Goal: Transaction & Acquisition: Purchase product/service

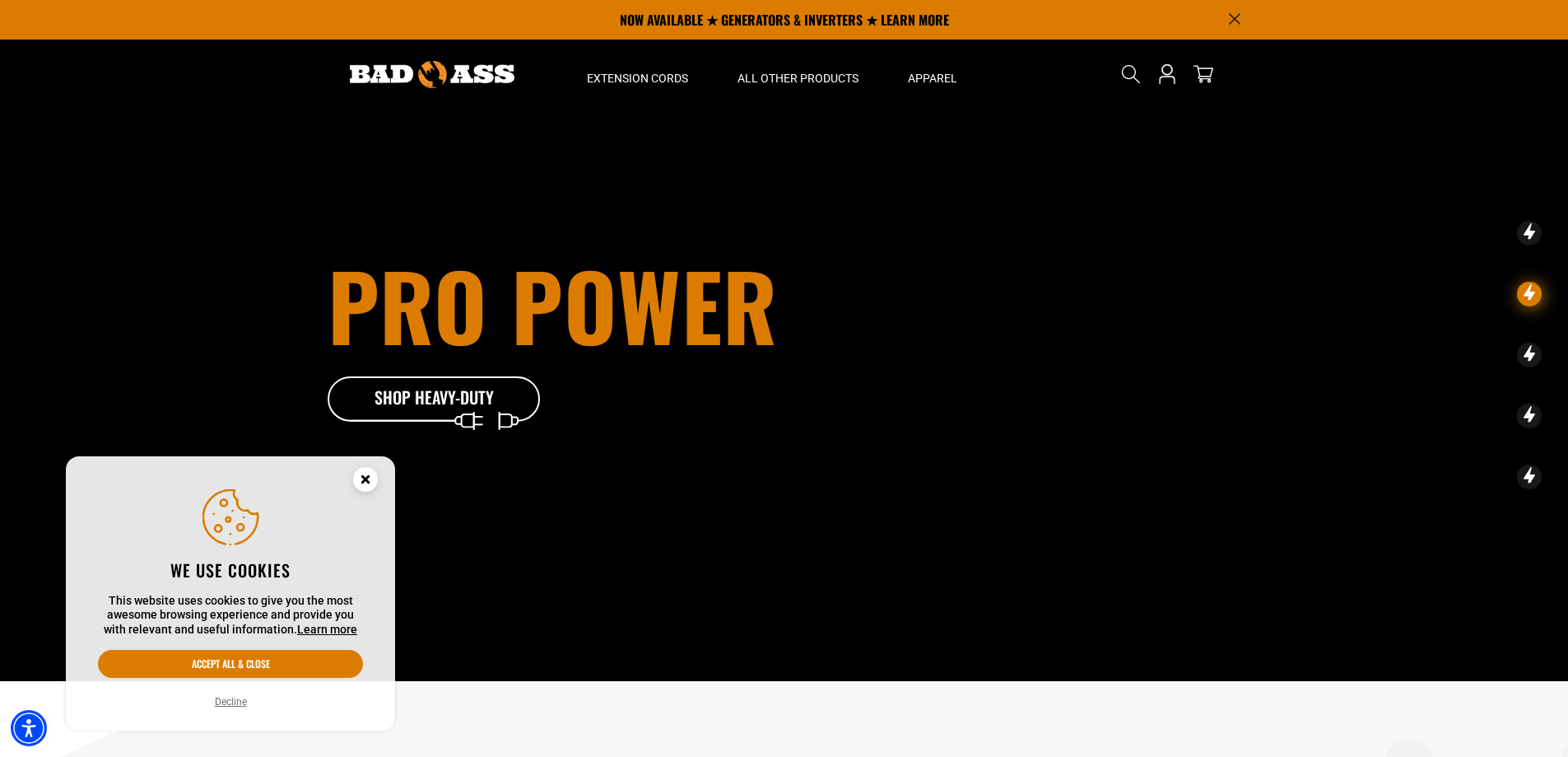
click at [234, 697] on button "Decline" at bounding box center [231, 702] width 42 height 16
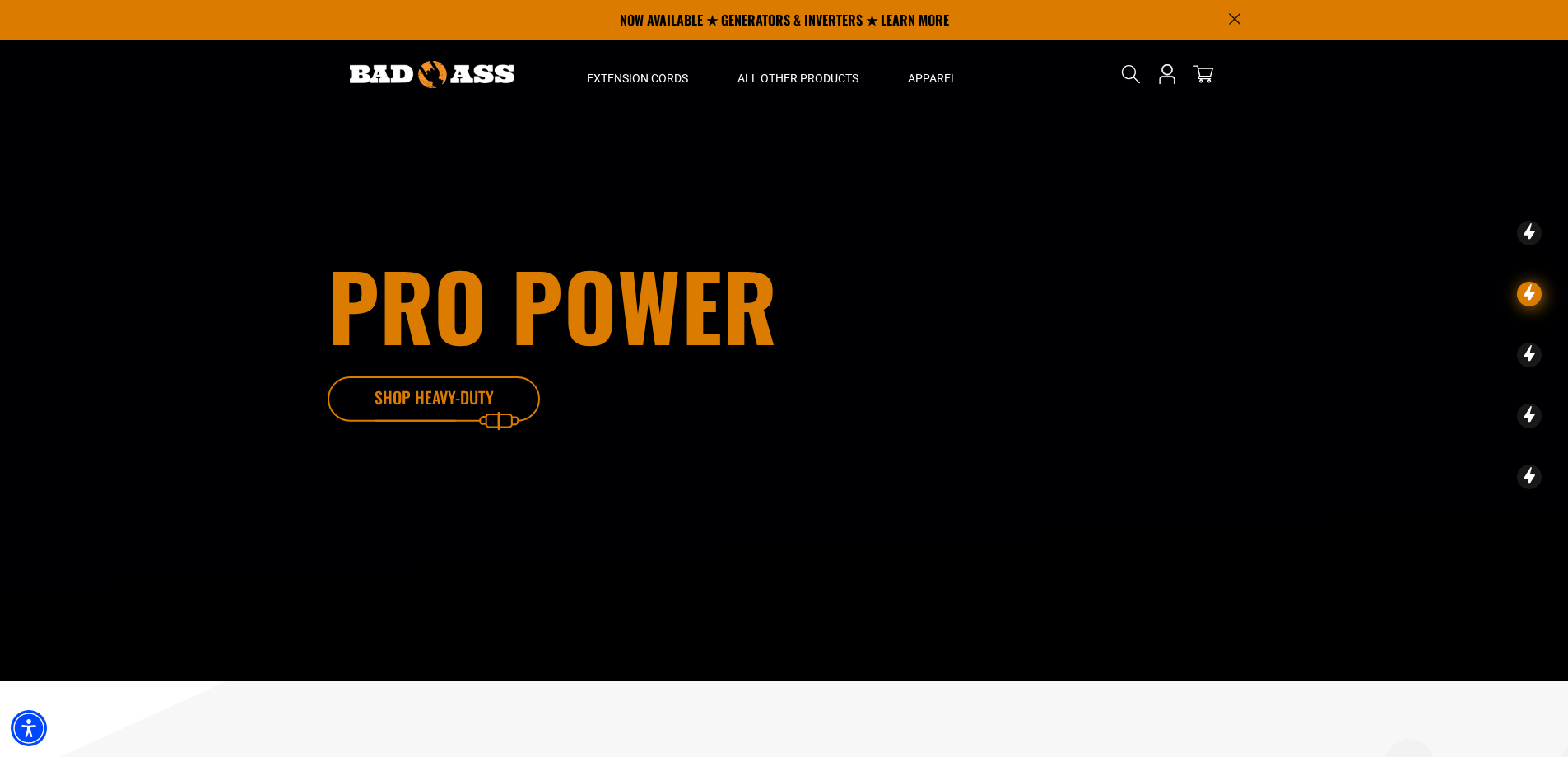
click at [464, 399] on icon at bounding box center [460, 403] width 214 height 53
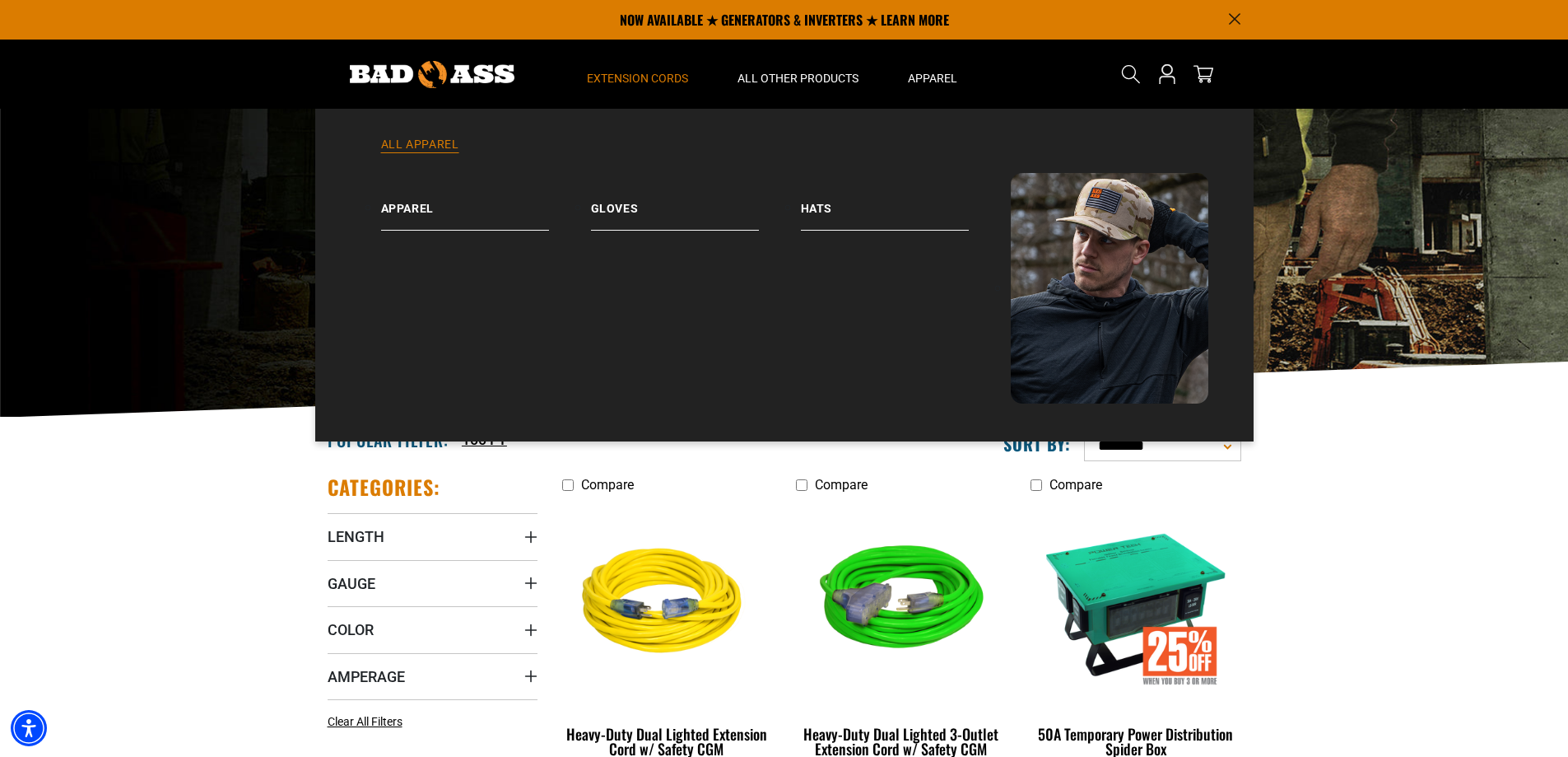
click at [435, 141] on link "All Apparel" at bounding box center [784, 155] width 872 height 37
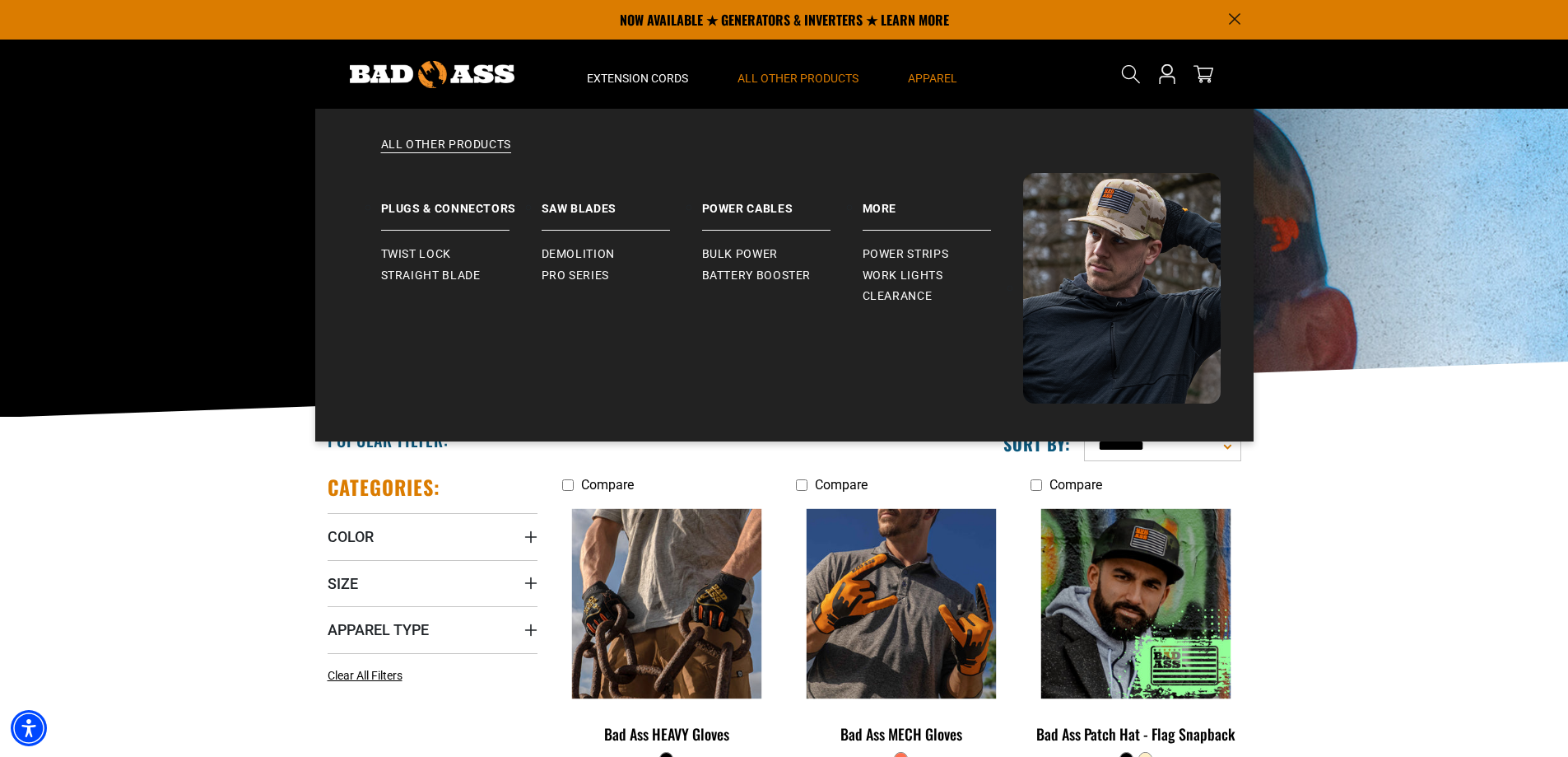
click at [788, 71] on span "All Other Products" at bounding box center [798, 78] width 121 height 15
click at [801, 77] on span "All Other Products" at bounding box center [798, 78] width 121 height 15
click at [454, 142] on link "All Other Products" at bounding box center [784, 155] width 872 height 37
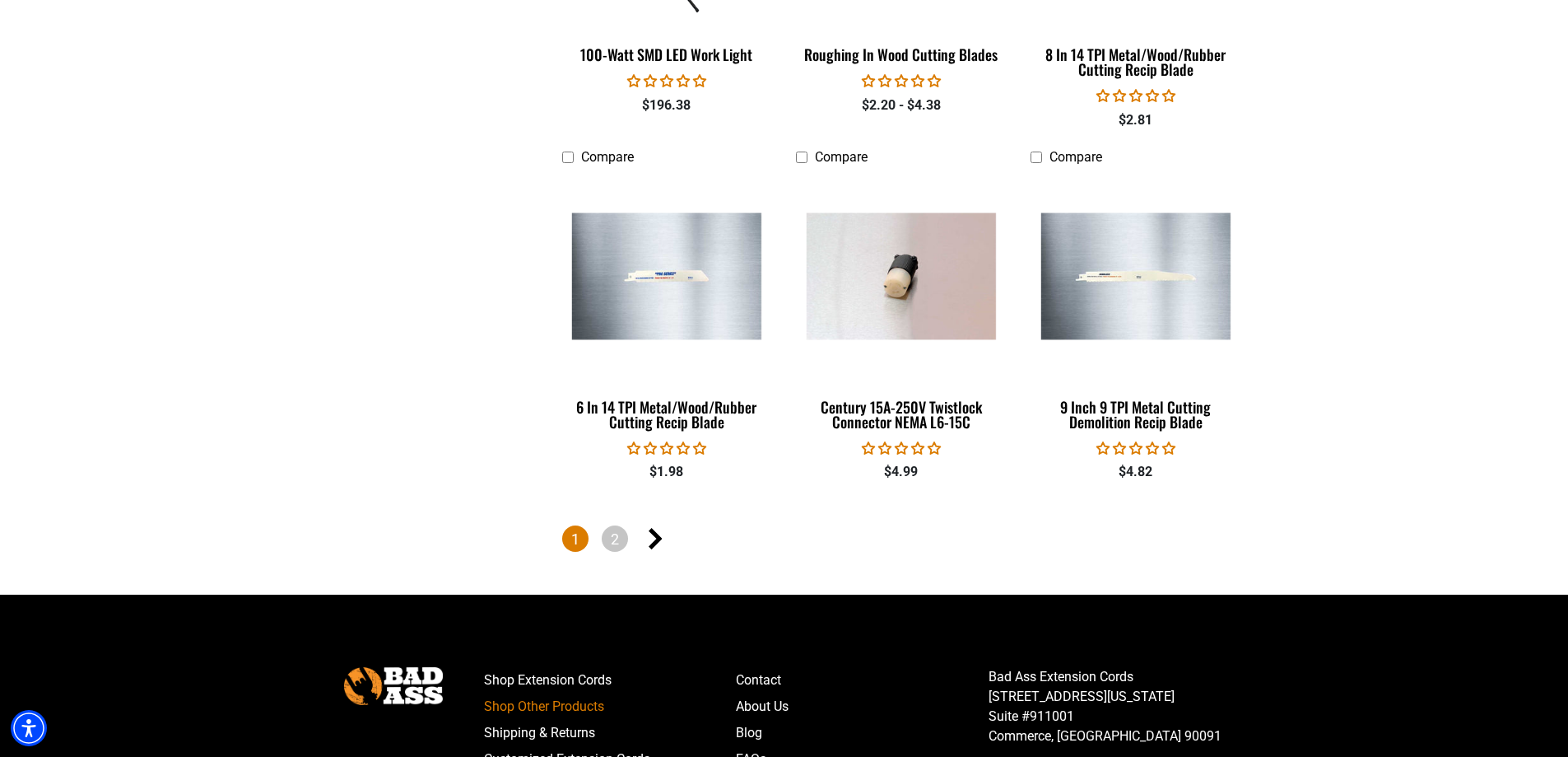
scroll to position [3541, 0]
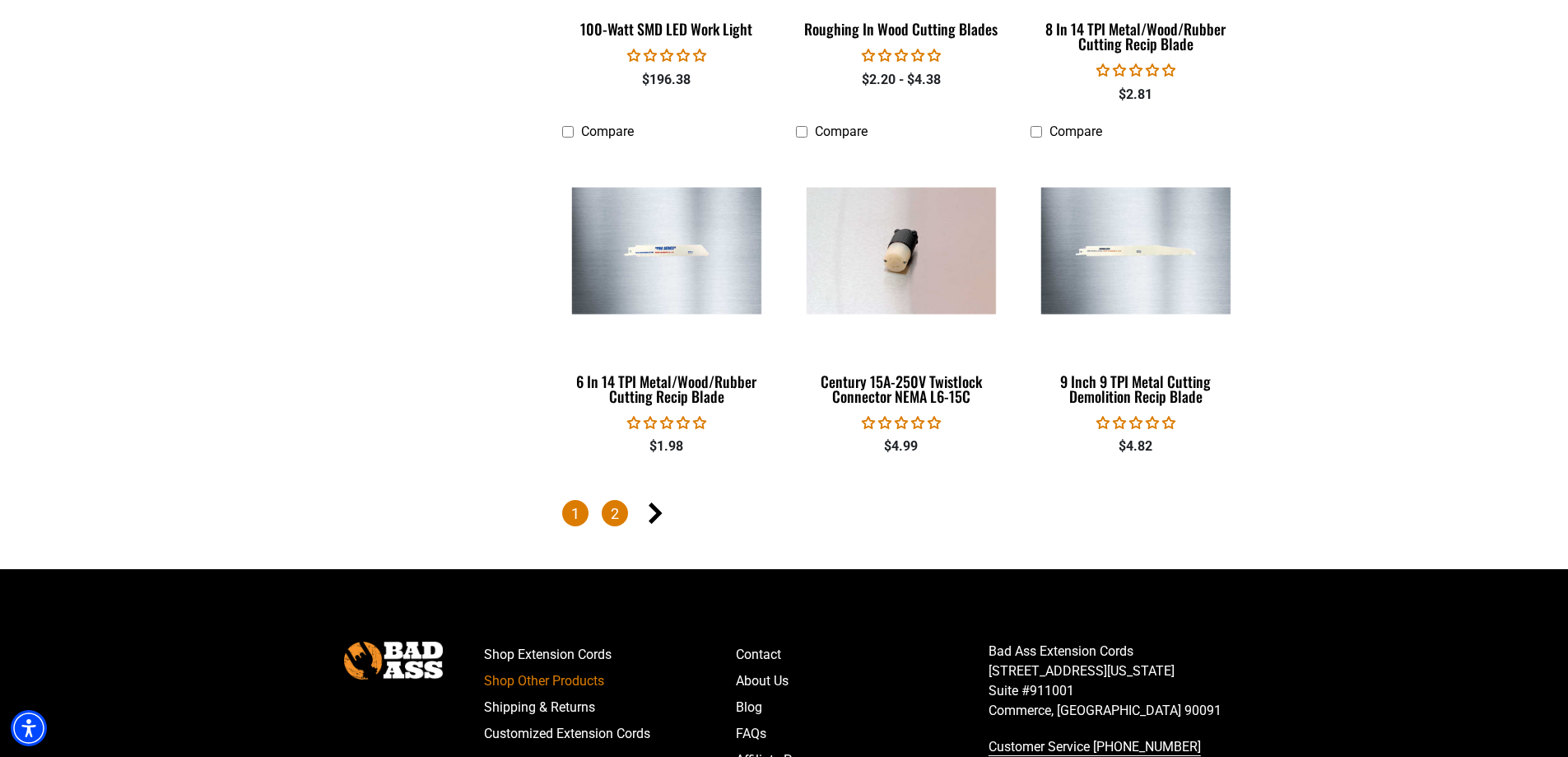
click at [620, 501] on link "2" at bounding box center [615, 512] width 27 height 27
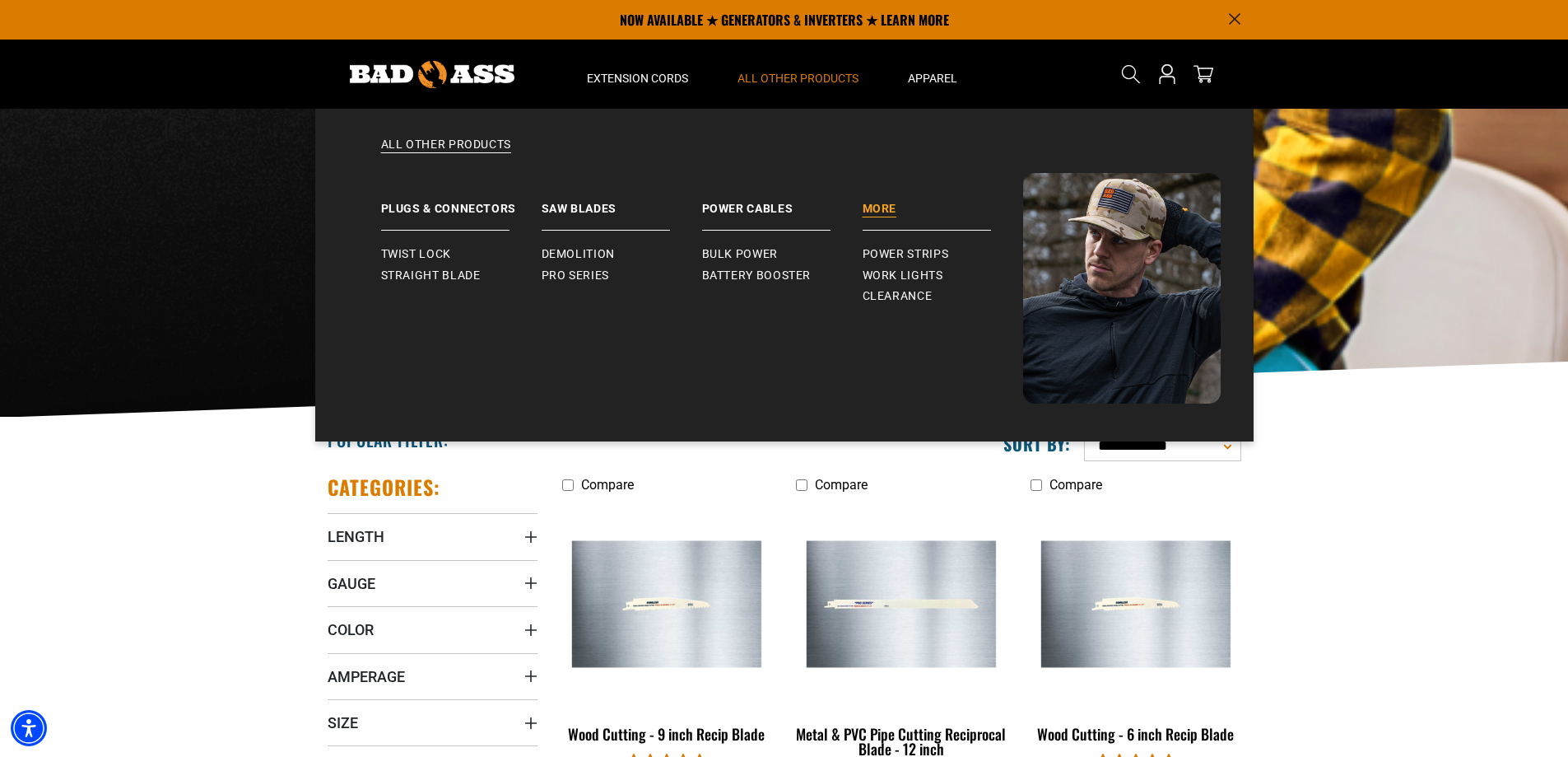
click at [892, 207] on link "More" at bounding box center [942, 202] width 160 height 58
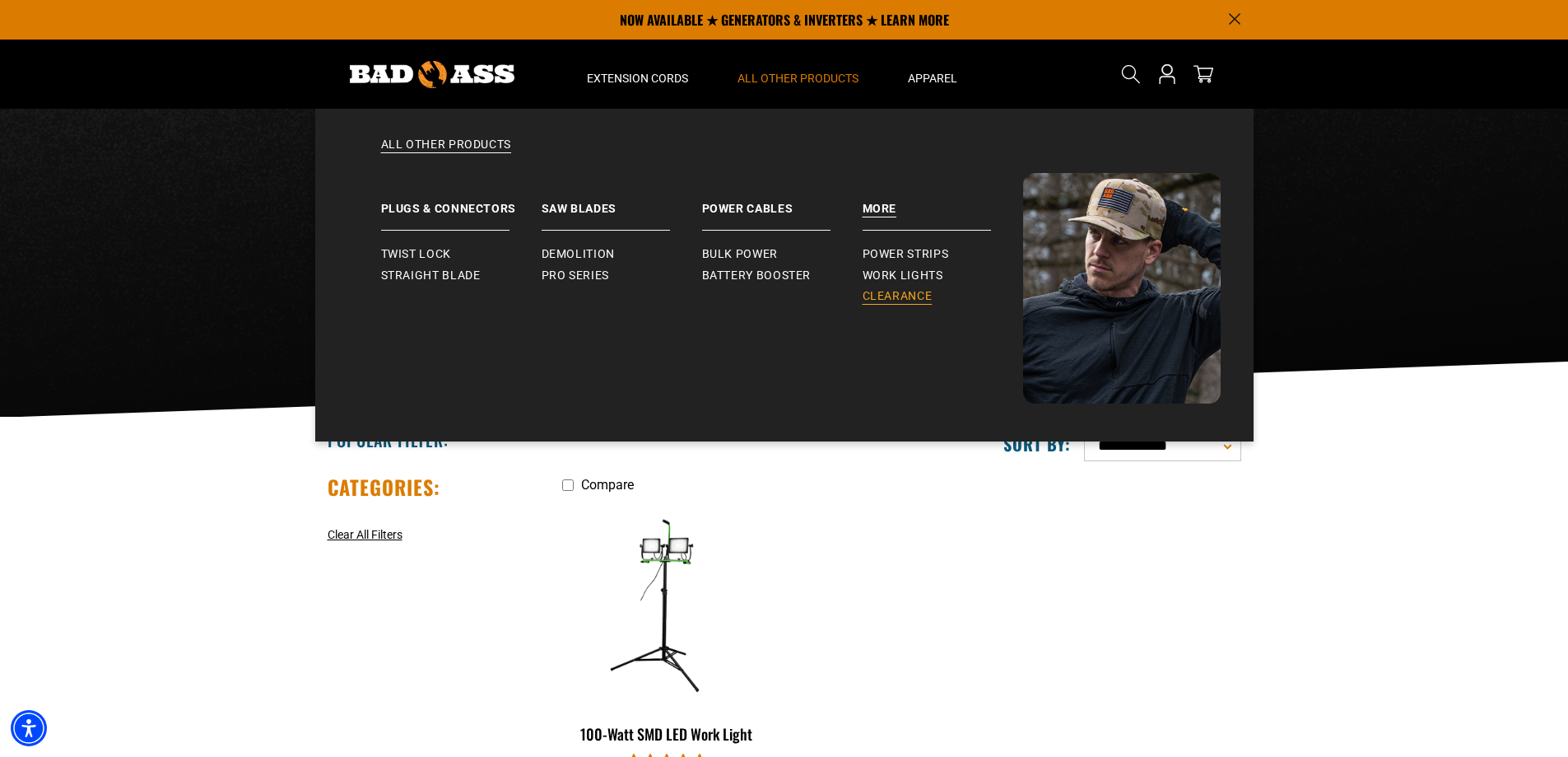
click at [903, 296] on span "Clearance" at bounding box center [898, 296] width 70 height 15
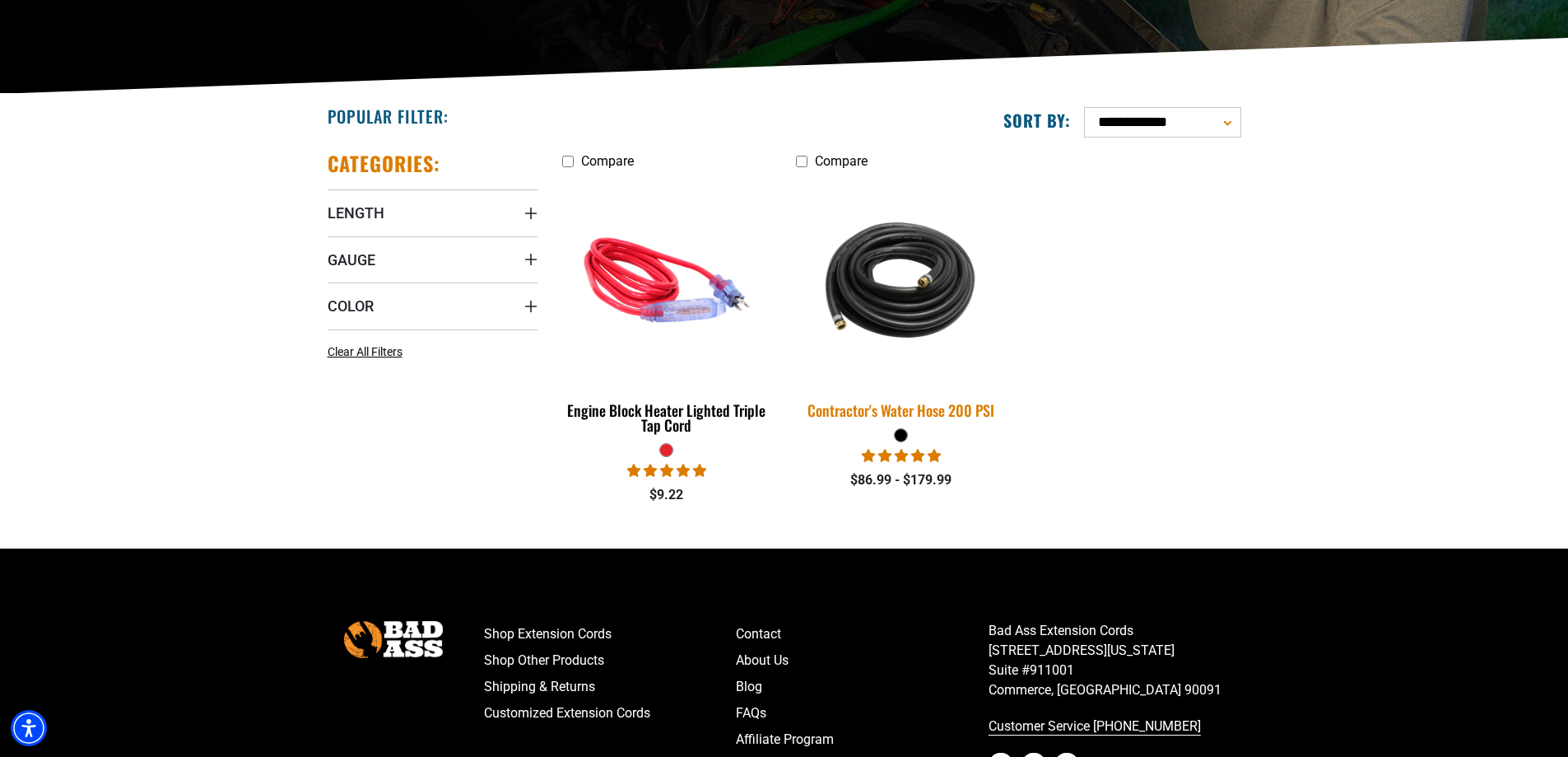
scroll to position [329, 0]
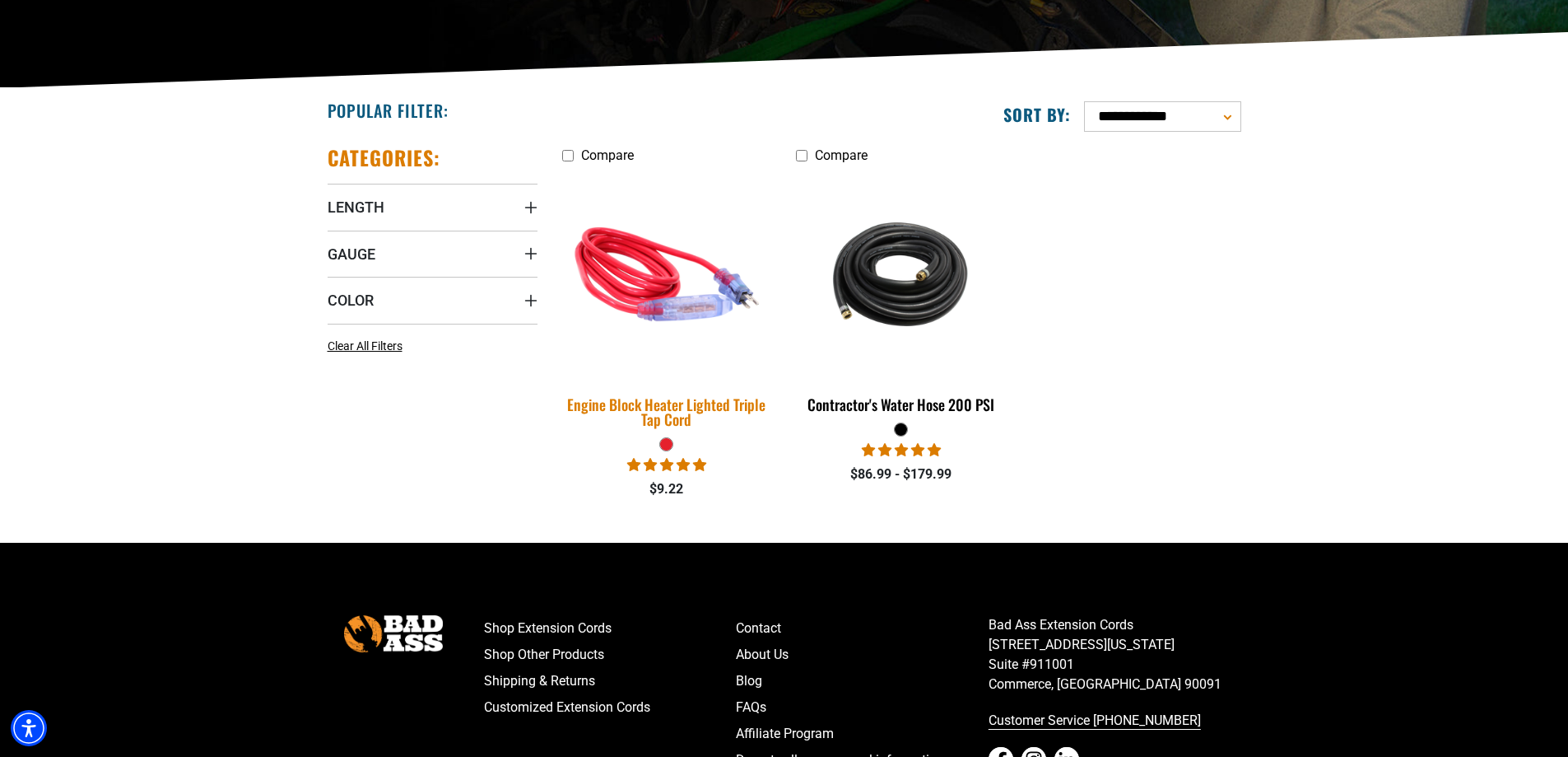
click at [625, 405] on div "Engine Block Heater Lighted Triple Tap Cord" at bounding box center [667, 411] width 210 height 29
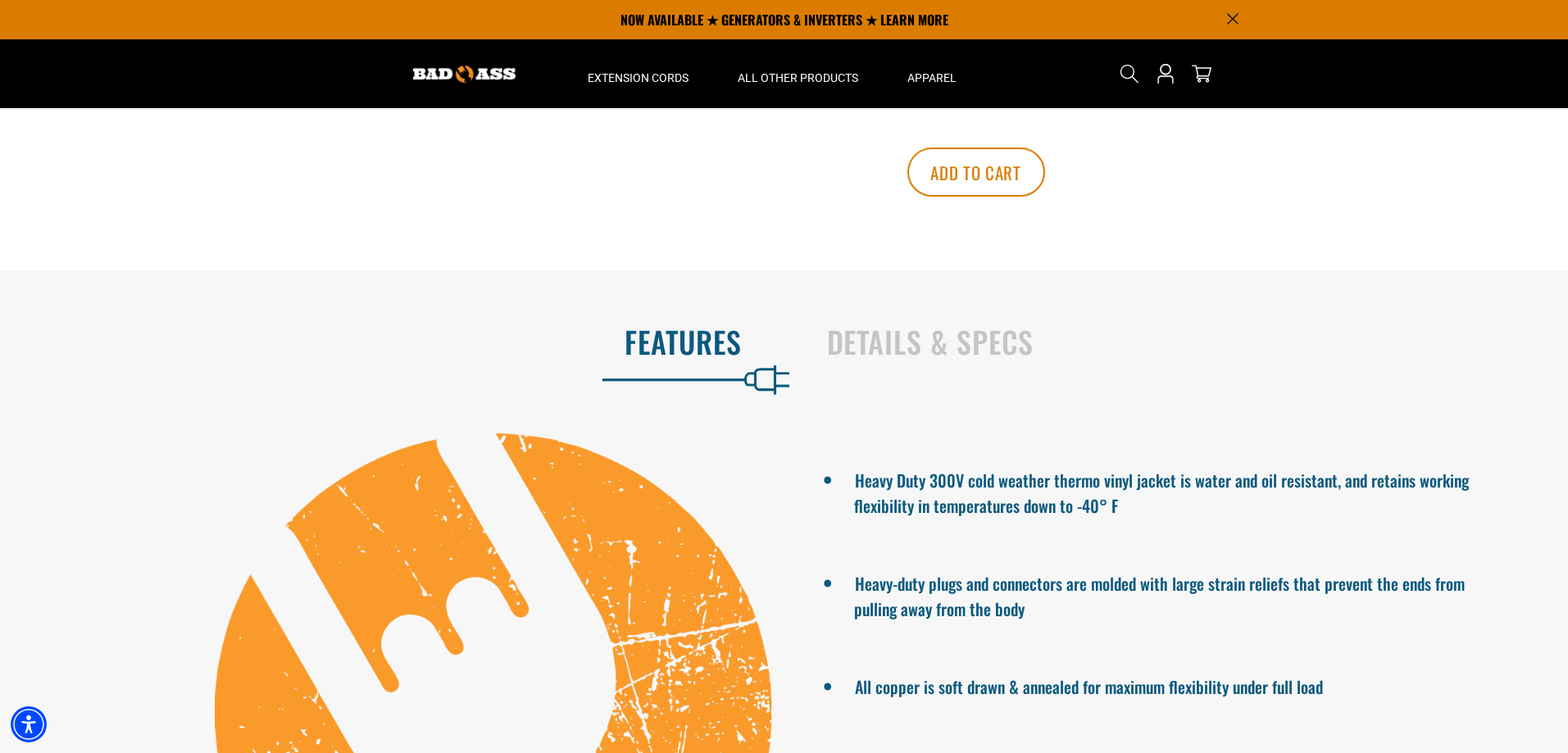
scroll to position [655, 0]
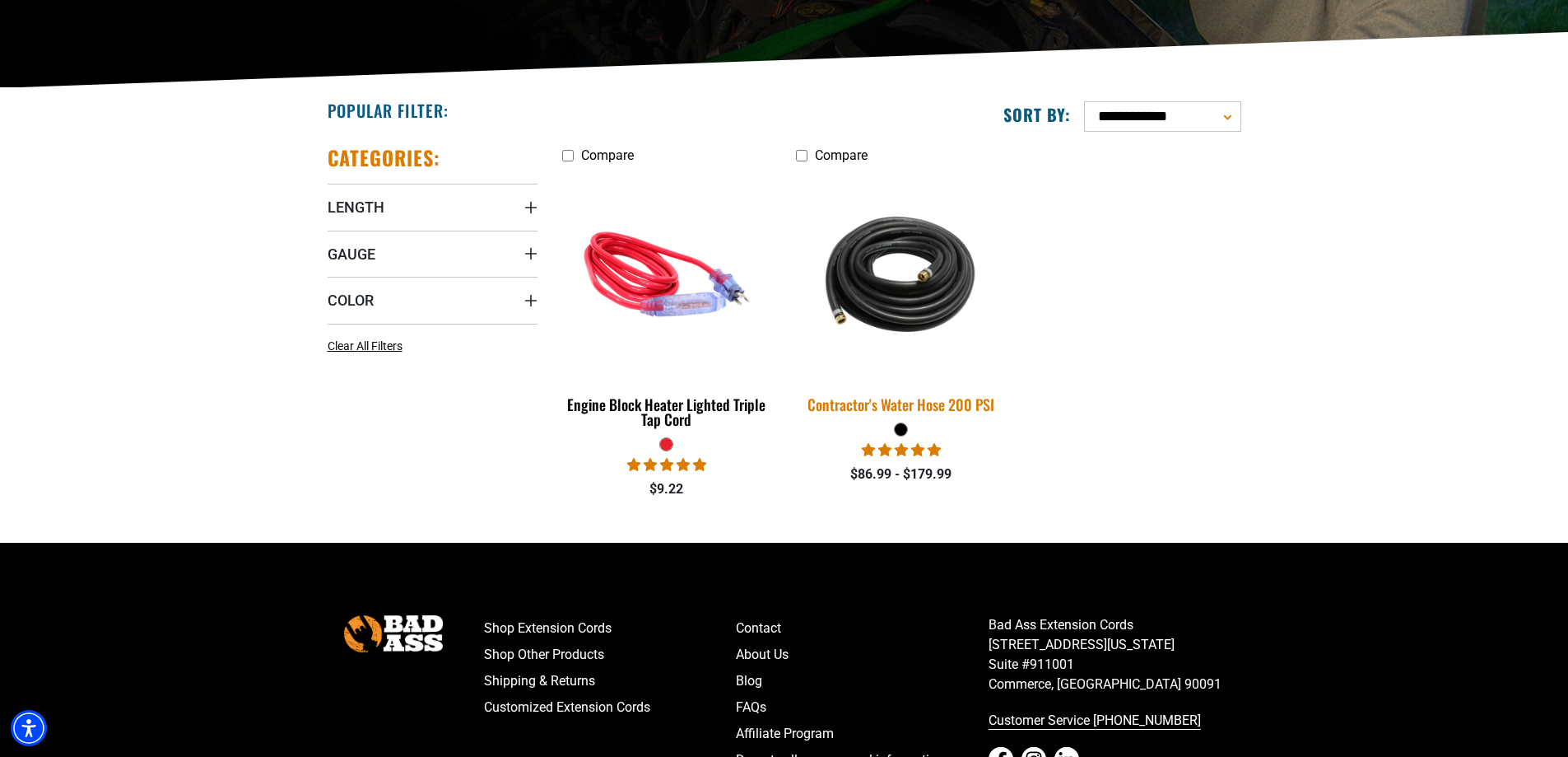
click at [855, 403] on div "Contractor's Water Hose 200 PSI" at bounding box center [900, 404] width 210 height 15
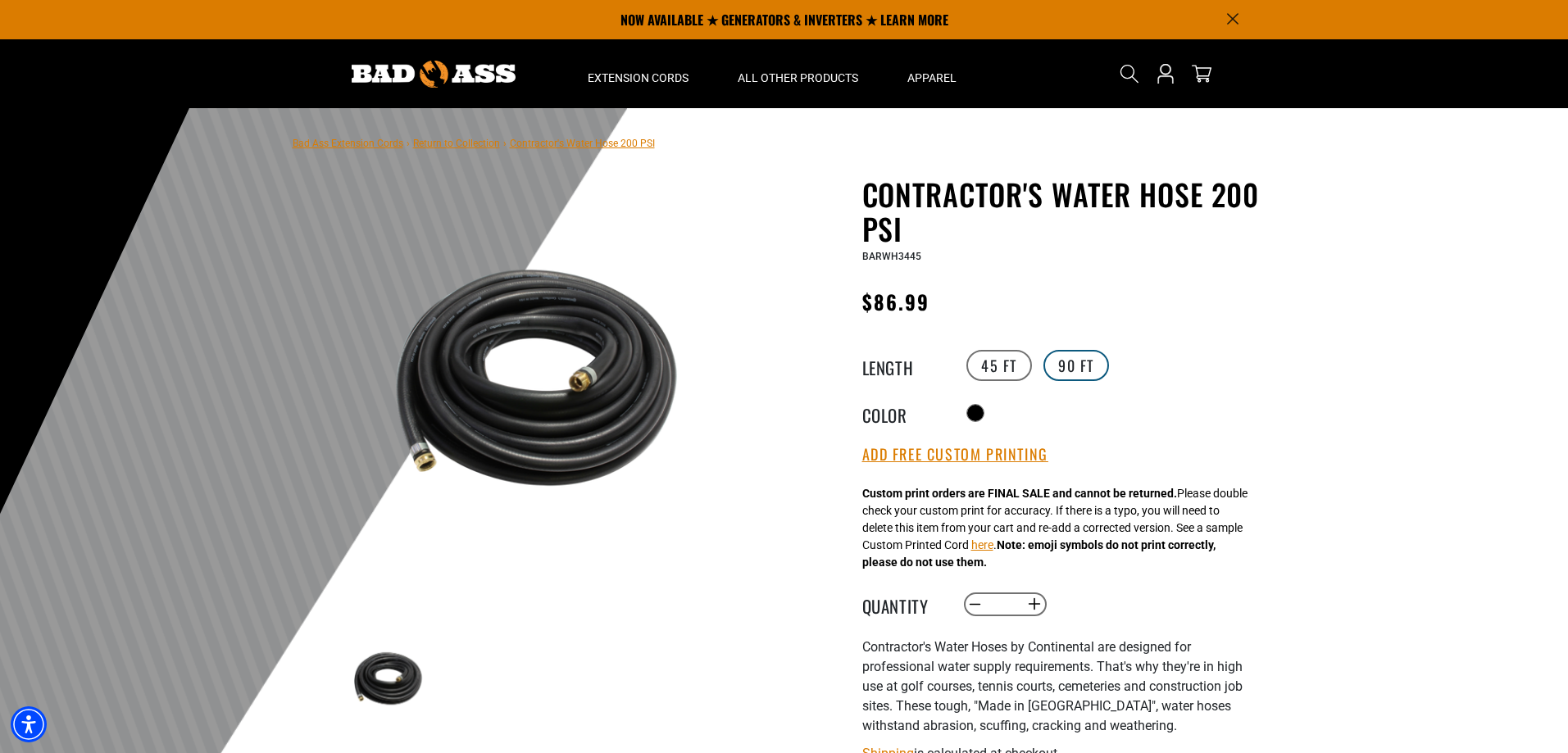
click at [1070, 368] on label "90 FT" at bounding box center [1076, 366] width 66 height 31
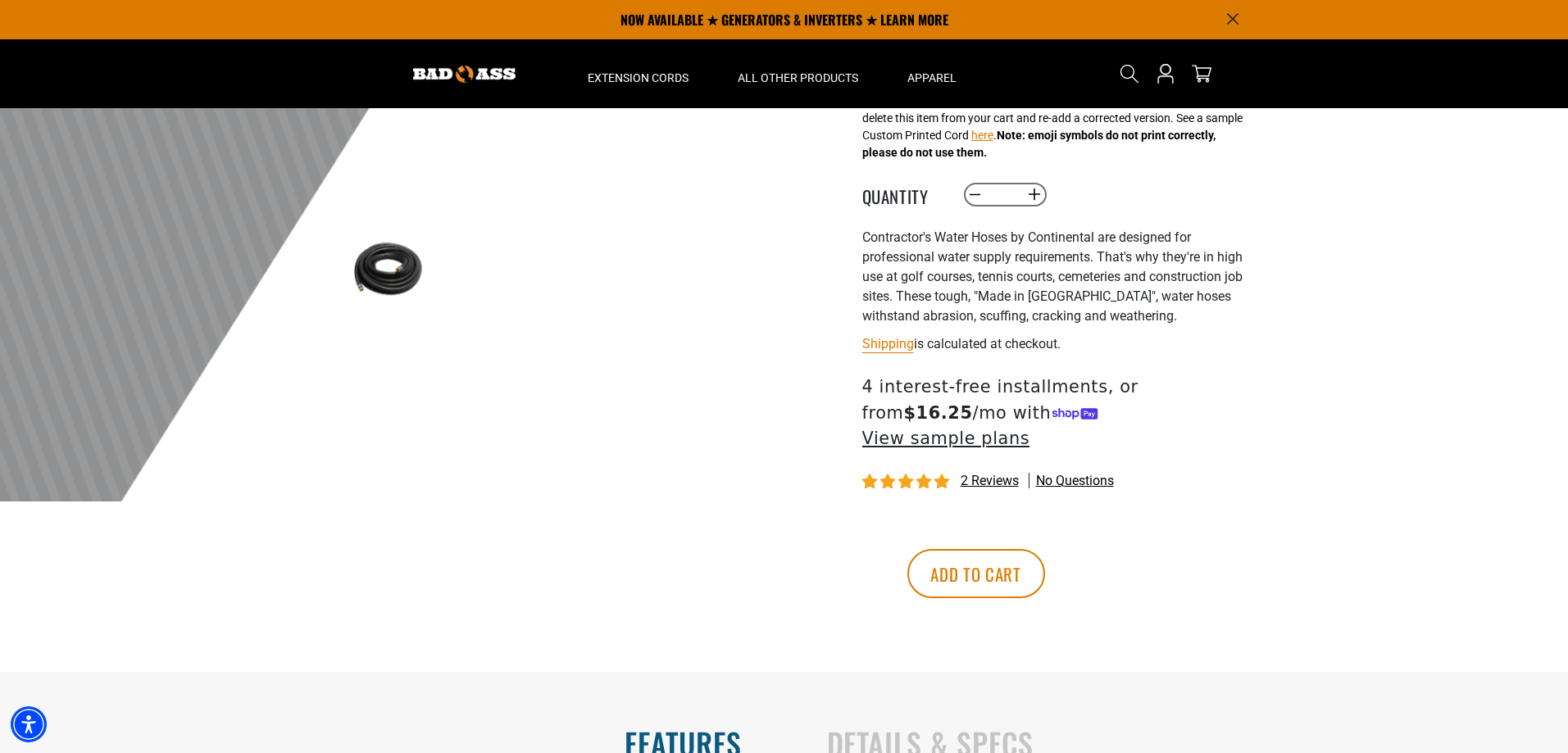
scroll to position [327, 0]
